Goal: Information Seeking & Learning: Learn about a topic

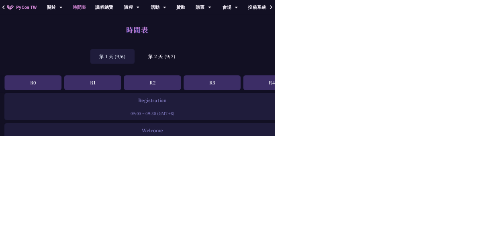
click at [297, 96] on div "第 2 天 (9/7)" at bounding box center [286, 99] width 80 height 26
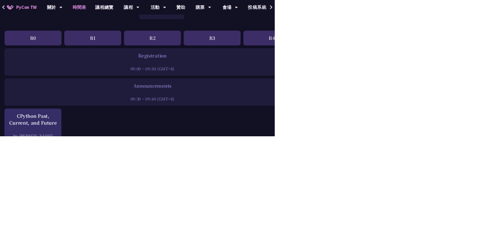
scroll to position [80, 0]
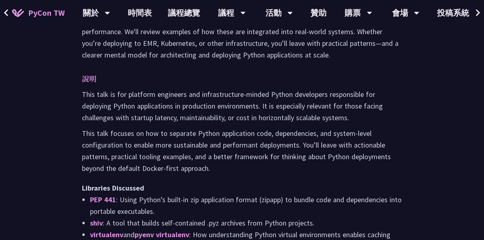
scroll to position [460, 0]
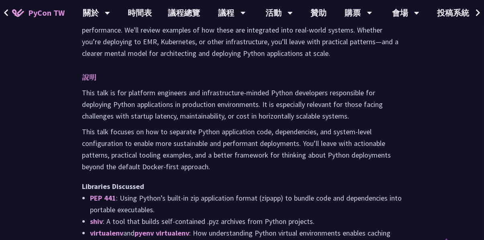
click at [1, 19] on button at bounding box center [6, 13] width 12 height 26
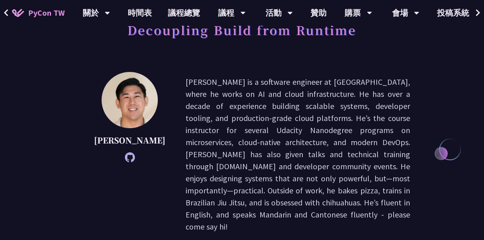
scroll to position [0, 0]
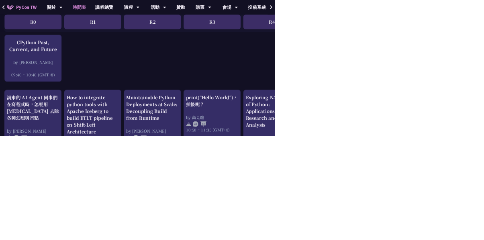
scroll to position [211, 0]
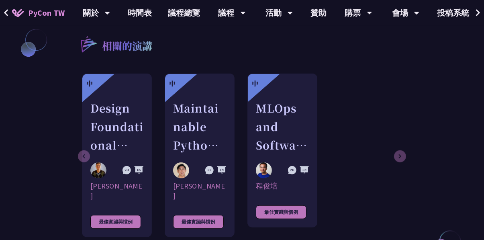
scroll to position [689, 0]
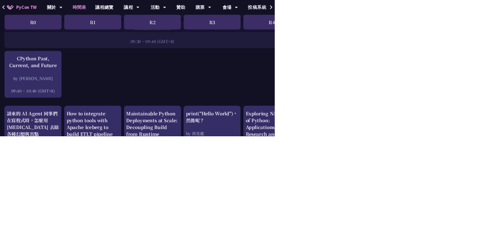
scroll to position [162, 0]
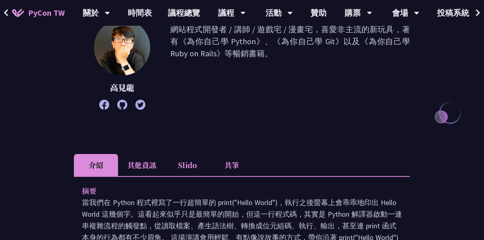
scroll to position [116, 0]
click at [156, 164] on li "其他資訊" at bounding box center [141, 165] width 47 height 22
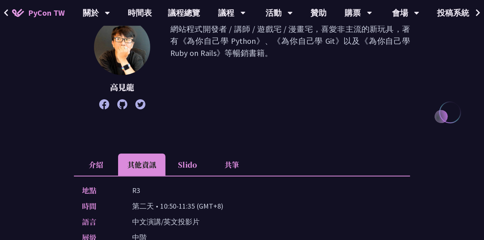
click at [195, 171] on li "Slido" at bounding box center [188, 165] width 44 height 22
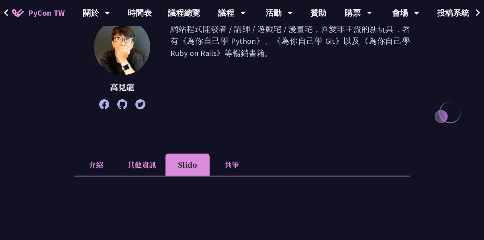
click at [103, 166] on li "介紹" at bounding box center [96, 165] width 44 height 22
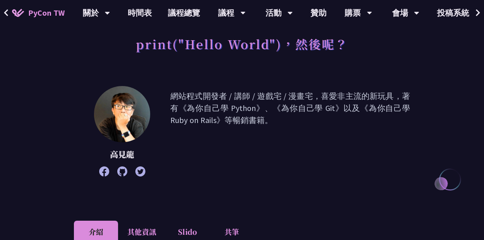
scroll to position [0, 0]
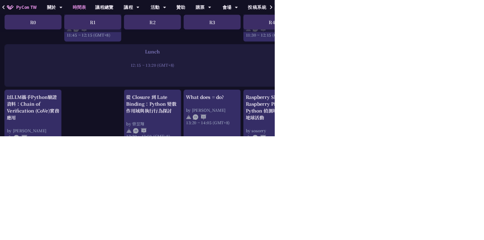
scroll to position [621, 0]
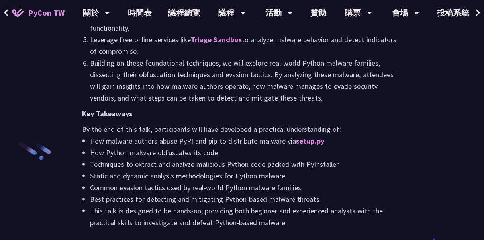
scroll to position [934, 0]
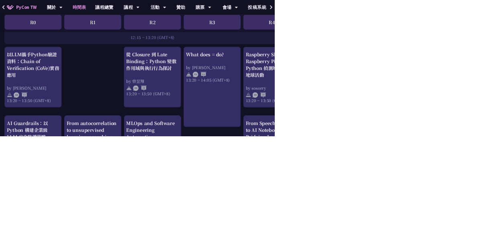
scroll to position [680, 0]
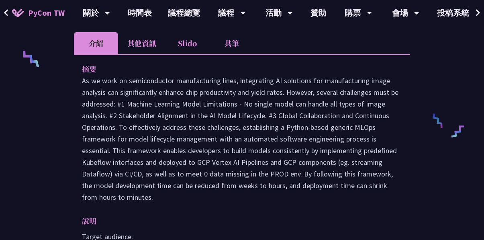
scroll to position [339, 0]
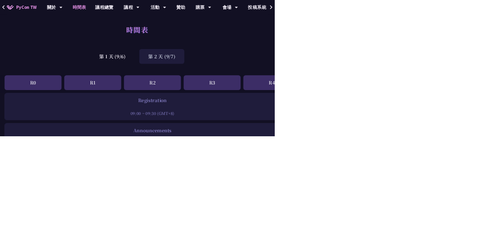
click at [215, 96] on div "第 1 天 (9/6)" at bounding box center [198, 99] width 78 height 26
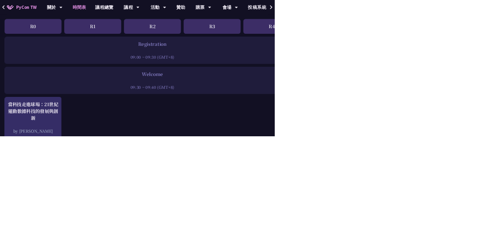
scroll to position [101, 0]
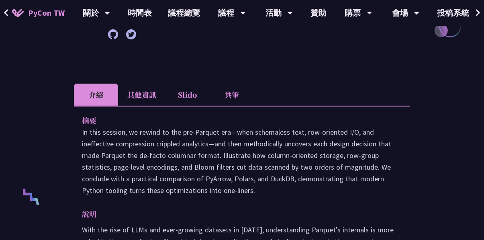
scroll to position [206, 0]
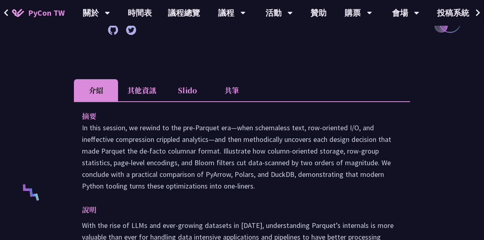
click at [265, 214] on p "說明" at bounding box center [234, 210] width 304 height 12
click at [192, 96] on li "Slido" at bounding box center [188, 90] width 44 height 22
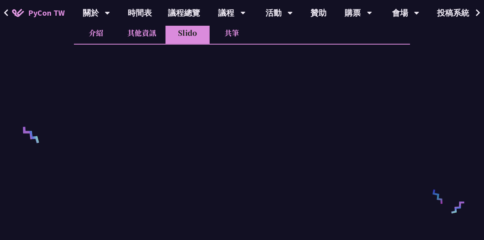
scroll to position [264, 0]
click at [235, 33] on li "共筆" at bounding box center [232, 33] width 44 height 22
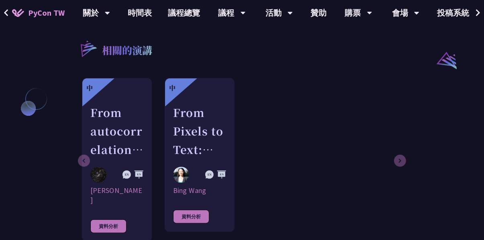
scroll to position [647, 0]
